Goal: Information Seeking & Learning: Learn about a topic

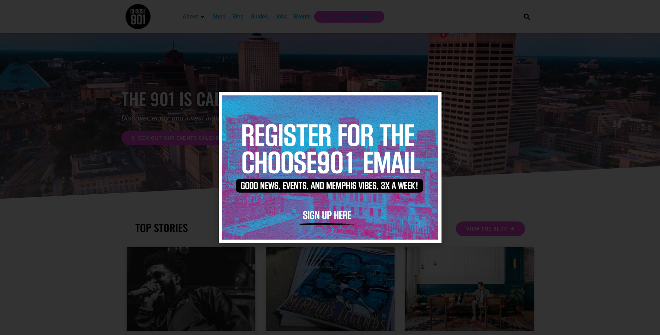
click at [432, 97] on img at bounding box center [330, 167] width 216 height 144
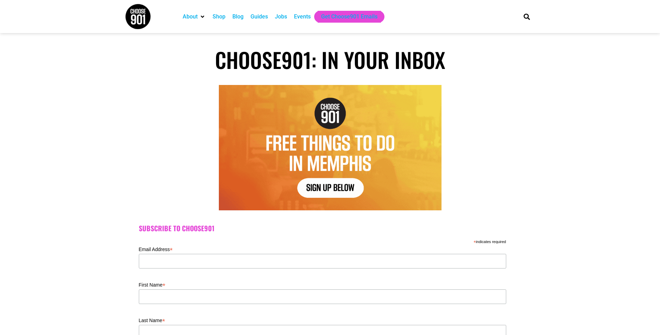
click at [282, 19] on div "Jobs" at bounding box center [281, 17] width 12 height 8
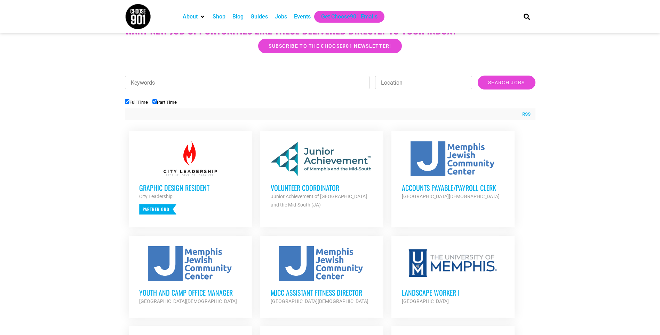
scroll to position [191, 0]
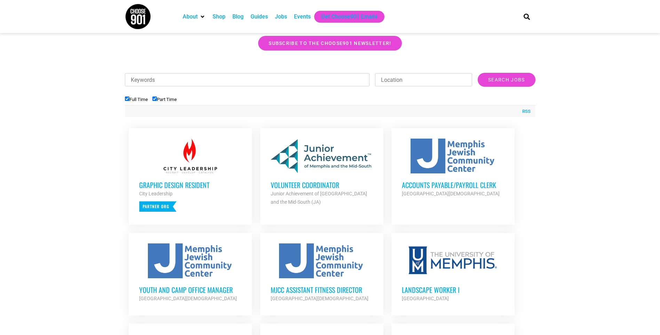
click at [456, 162] on div at bounding box center [453, 156] width 102 height 35
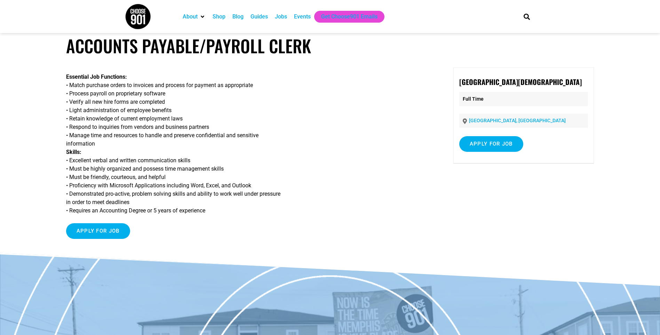
scroll to position [7, 0]
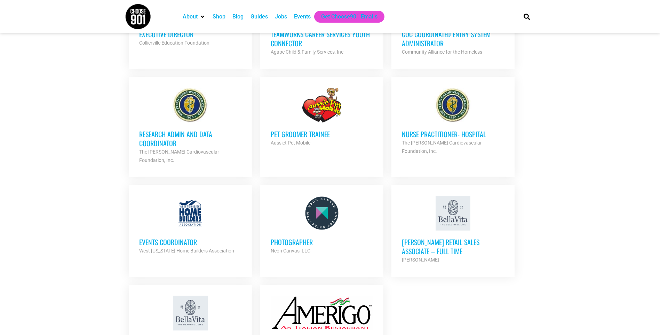
scroll to position [729, 0]
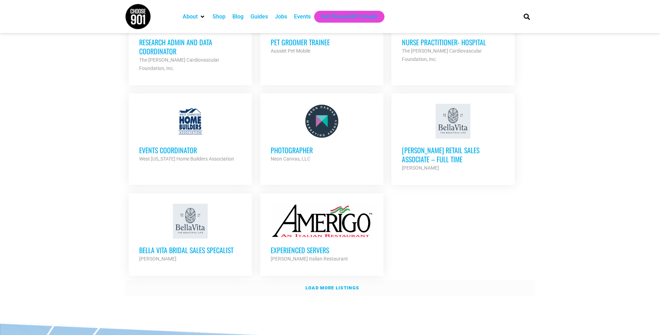
click at [352, 285] on strong "Load more listings" at bounding box center [333, 287] width 54 height 5
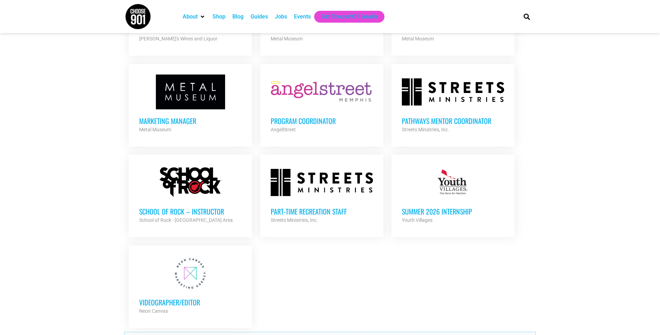
scroll to position [1354, 0]
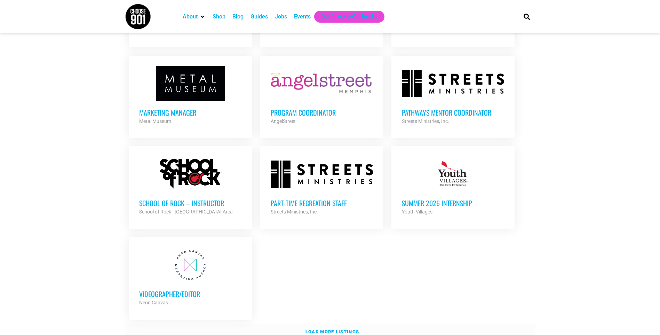
click at [311, 329] on strong "Load more listings" at bounding box center [333, 331] width 54 height 5
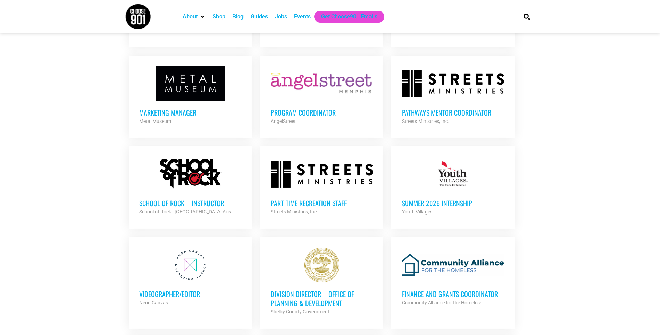
click at [488, 250] on div at bounding box center [453, 264] width 102 height 35
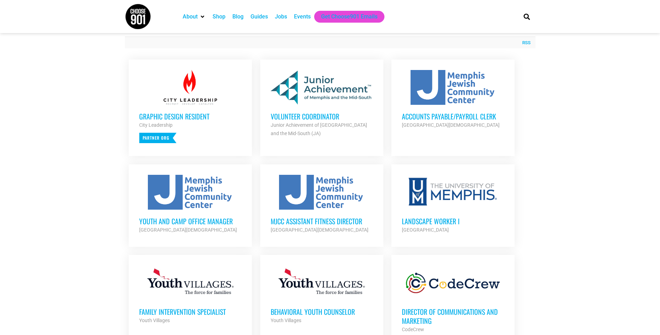
scroll to position [228, 0]
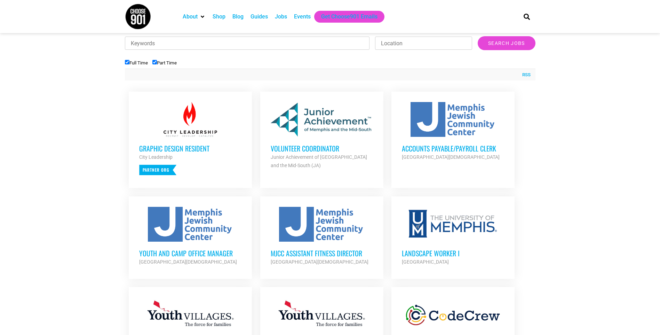
click at [473, 149] on h3 "Accounts Payable/Payroll Clerk" at bounding box center [453, 148] width 102 height 9
